Goal: Information Seeking & Learning: Learn about a topic

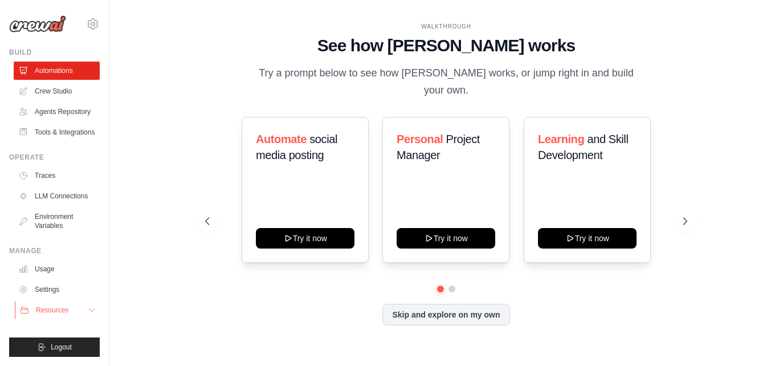
click at [63, 313] on span "Resources" at bounding box center [52, 309] width 32 height 9
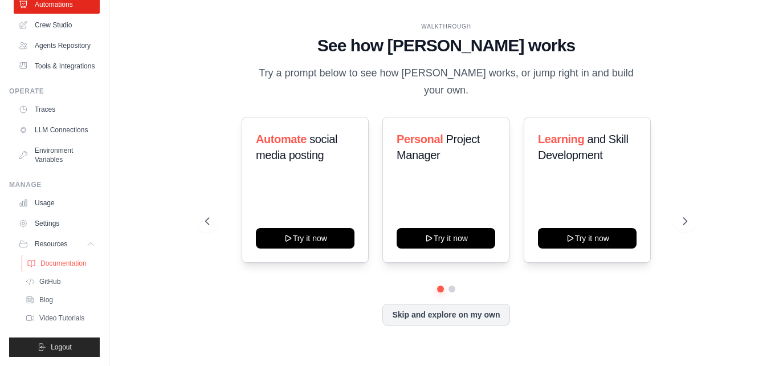
scroll to position [103, 0]
click at [72, 316] on span "Video Tutorials" at bounding box center [62, 317] width 45 height 9
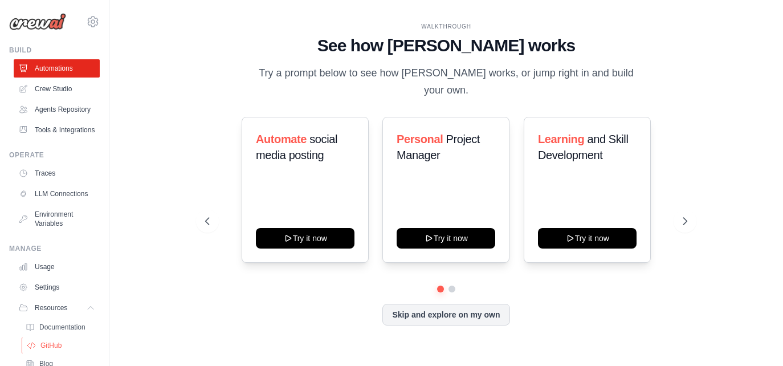
scroll to position [0, 0]
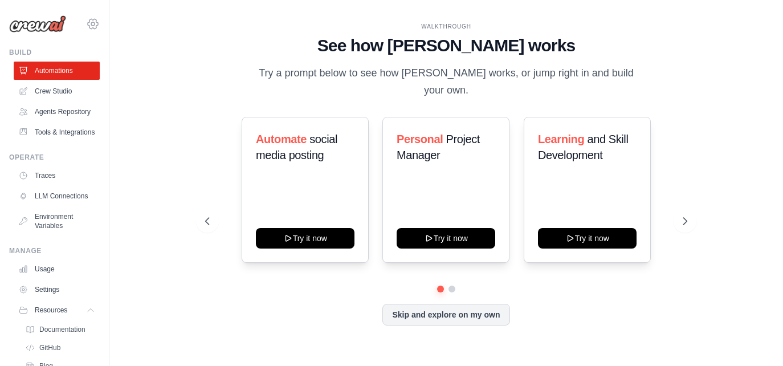
click at [86, 19] on icon at bounding box center [93, 24] width 14 height 14
click at [321, 29] on div "WALKTHROUGH" at bounding box center [446, 26] width 482 height 9
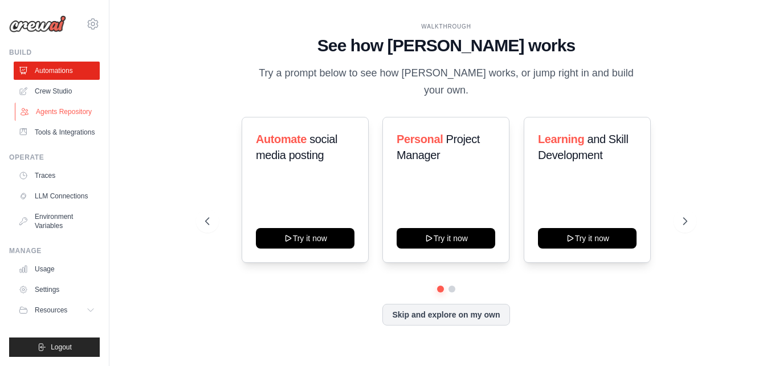
scroll to position [21, 0]
click at [68, 313] on span "Resources" at bounding box center [52, 309] width 32 height 9
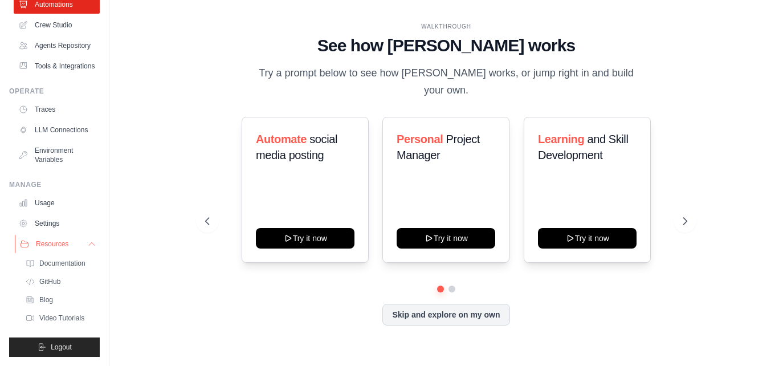
scroll to position [103, 0]
click at [487, 304] on button "Skip and explore on my own" at bounding box center [445, 314] width 127 height 22
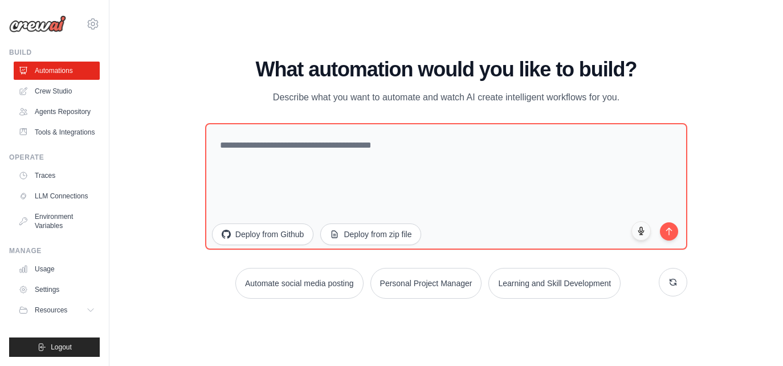
click at [491, 289] on div "Automate social media posting Personal Project Manager Learning and Skill Devel…" at bounding box center [446, 283] width 482 height 31
click at [499, 289] on button "Learning and Skill Development" at bounding box center [554, 281] width 134 height 31
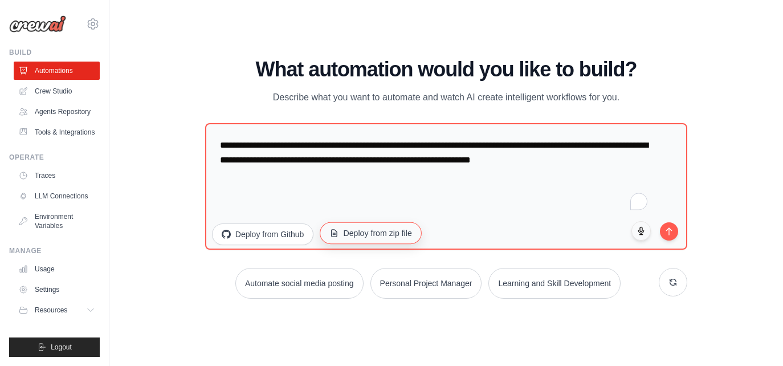
click at [358, 235] on button "Deploy from zip file" at bounding box center [371, 233] width 102 height 22
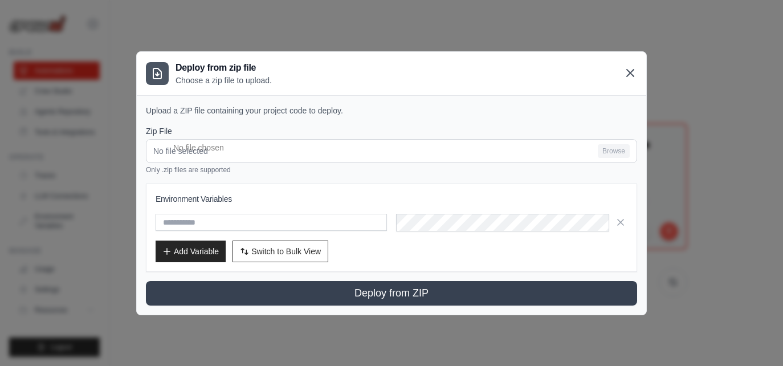
click at [630, 76] on icon at bounding box center [630, 73] width 14 height 14
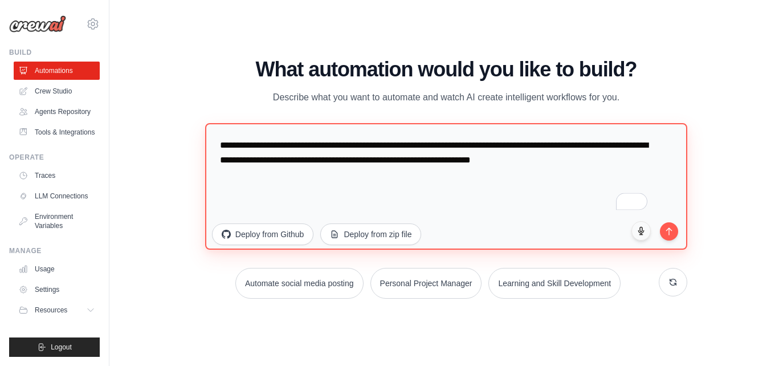
drag, startPoint x: 259, startPoint y: 175, endPoint x: 230, endPoint y: 148, distance: 39.9
click at [230, 148] on textarea "**********" at bounding box center [446, 186] width 482 height 126
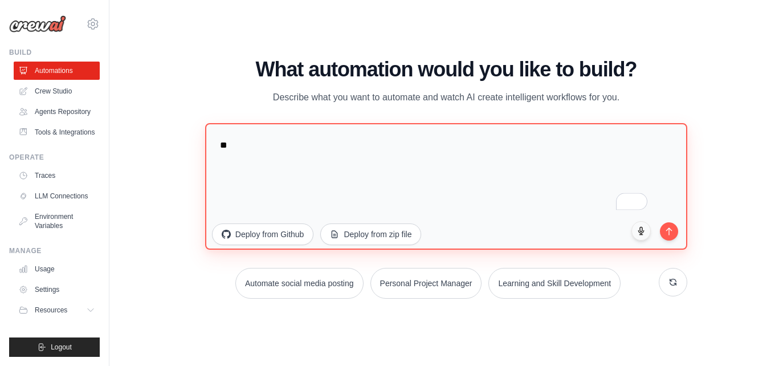
type textarea "*"
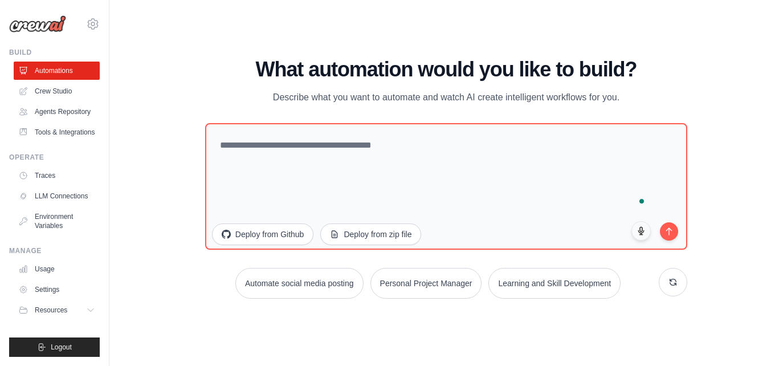
click at [95, 144] on div "vinaysingh.hello1@gmail.com Settings Build Automations" at bounding box center [54, 183] width 109 height 366
click at [169, 119] on div "WALKTHROUGH See how CrewAI works Try a prompt below to see how CrewAI works, or…" at bounding box center [446, 182] width 637 height 343
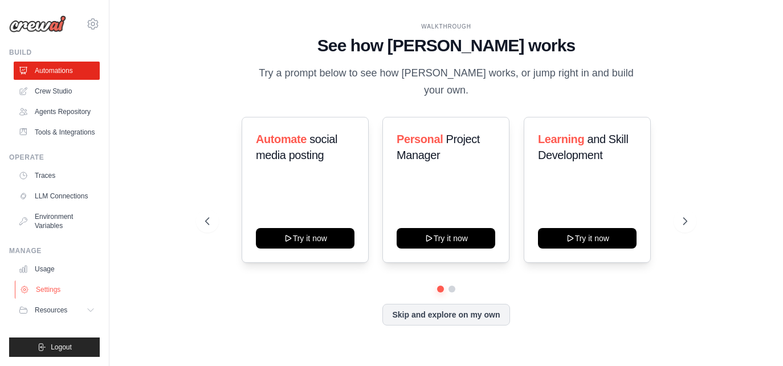
scroll to position [21, 0]
click at [206, 219] on icon at bounding box center [205, 221] width 3 height 7
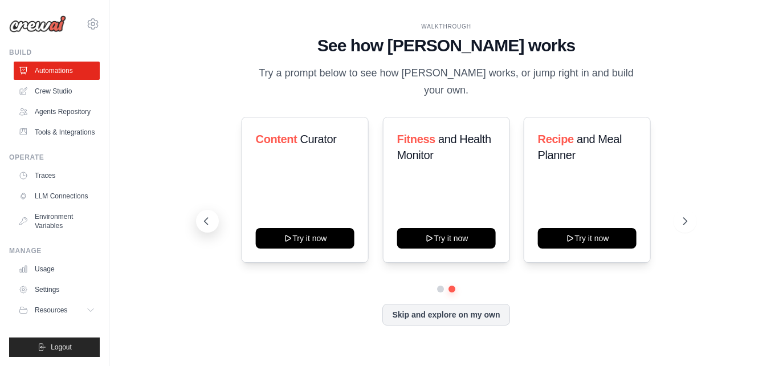
click at [205, 221] on icon at bounding box center [205, 221] width 3 height 7
click at [687, 220] on icon at bounding box center [686, 221] width 3 height 7
